Goal: Information Seeking & Learning: Learn about a topic

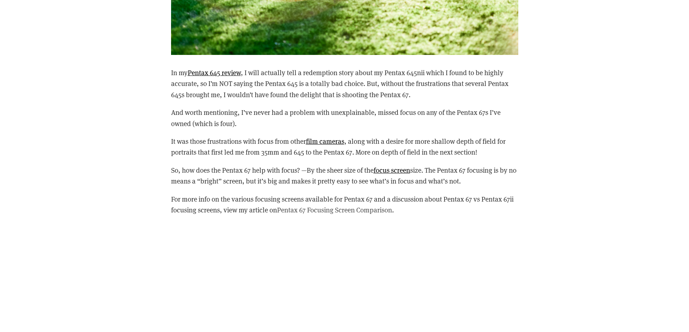
scroll to position [2819, 0]
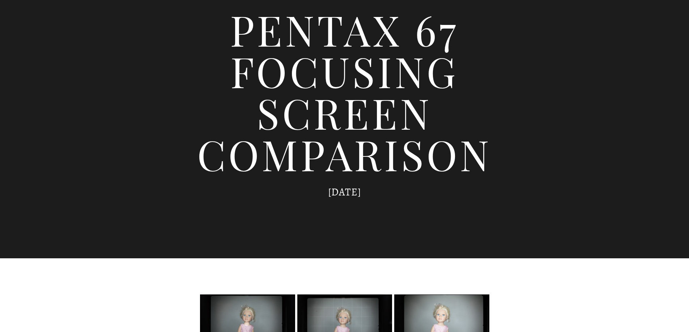
scroll to position [253, 0]
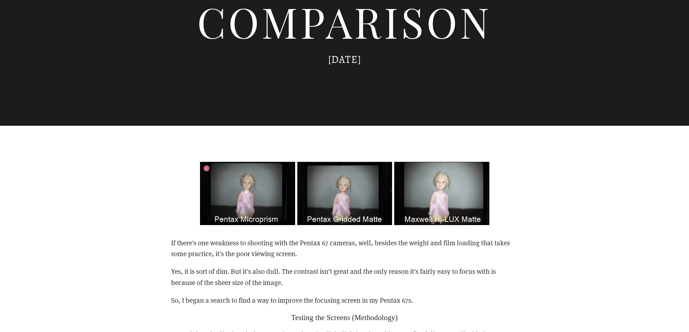
click at [251, 202] on img at bounding box center [344, 193] width 289 height 63
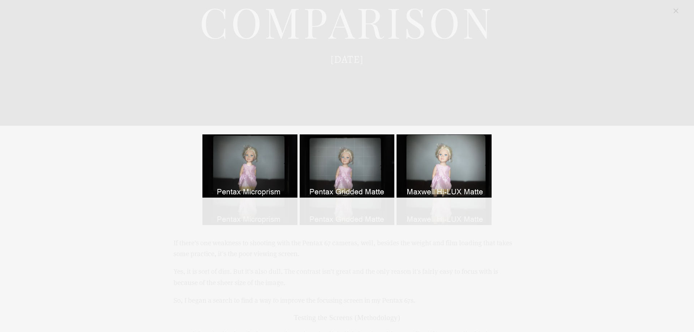
click at [251, 202] on div "Pentax 67 Focusing Screen Comparison" at bounding box center [347, 166] width 666 height 319
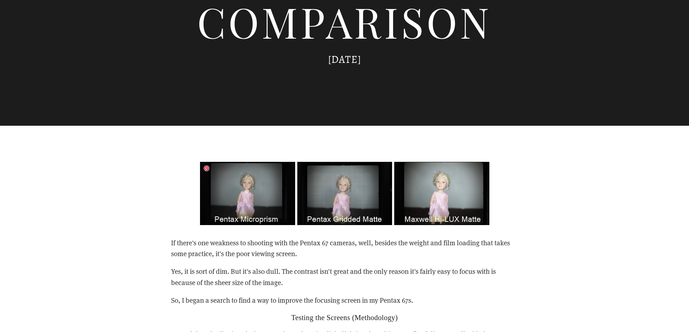
click at [252, 202] on img at bounding box center [344, 193] width 289 height 63
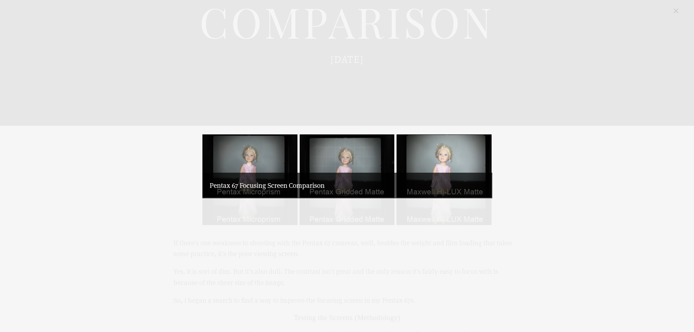
click at [276, 180] on p "Pentax 67 Focusing Screen Comparison" at bounding box center [347, 185] width 275 height 11
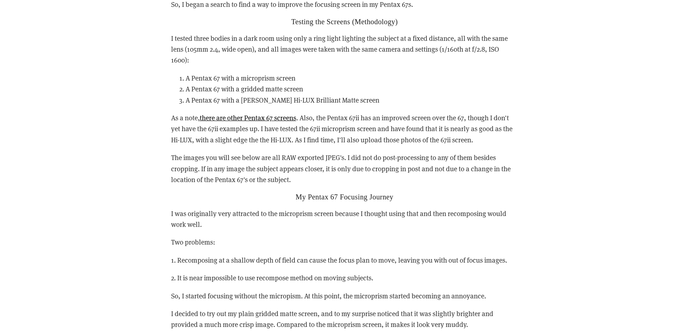
scroll to position [560, 0]
